Goal: Information Seeking & Learning: Understand process/instructions

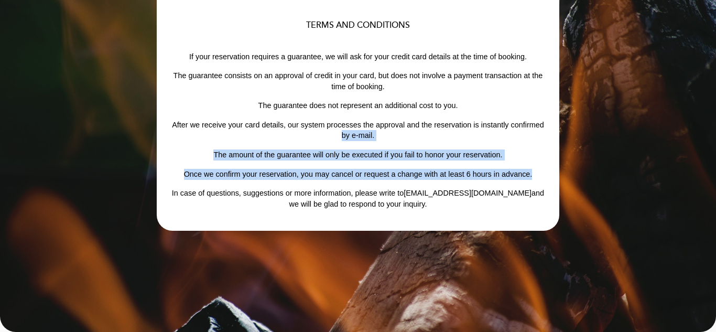
drag, startPoint x: 533, startPoint y: 175, endPoint x: 312, endPoint y: 114, distance: 228.4
click at [326, 128] on div "TERMS AND CONDITIONS If your reservation requires a guarantee, we will ask for …" at bounding box center [358, 115] width 376 height 188
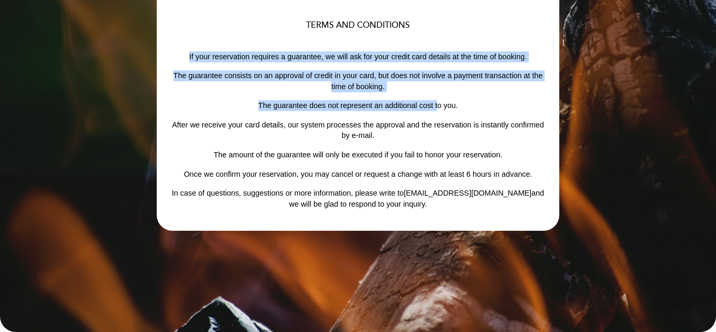
drag, startPoint x: 189, startPoint y: 56, endPoint x: 439, endPoint y: 105, distance: 254.3
click at [439, 105] on div "TERMS AND CONDITIONS If your reservation requires a guarantee, we will ask for …" at bounding box center [358, 115] width 376 height 188
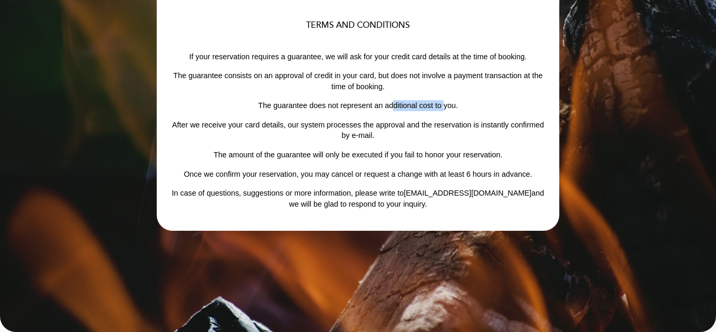
drag, startPoint x: 445, startPoint y: 110, endPoint x: 392, endPoint y: 104, distance: 53.3
click at [392, 104] on p "The guarantee does not represent an additional cost to you." at bounding box center [358, 105] width 376 height 11
drag, startPoint x: 410, startPoint y: 74, endPoint x: 372, endPoint y: 81, distance: 39.3
click at [372, 81] on p "The guarantee consists on an approval of credit in your card, but does not invo…" at bounding box center [358, 80] width 376 height 21
drag, startPoint x: 401, startPoint y: 203, endPoint x: 322, endPoint y: 72, distance: 153.5
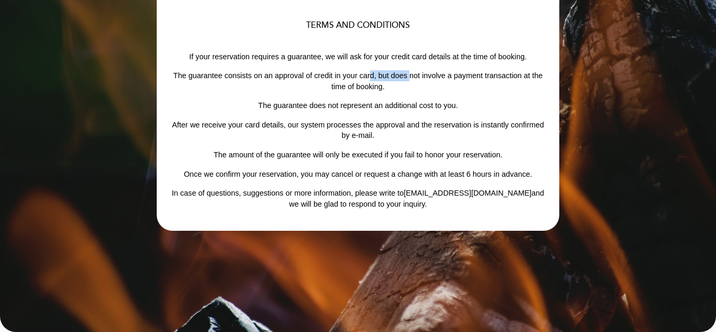
click at [319, 73] on div "TERMS AND CONDITIONS If your reservation requires a guarantee, we will ask for …" at bounding box center [358, 115] width 376 height 188
